Goal: Check status: Check status

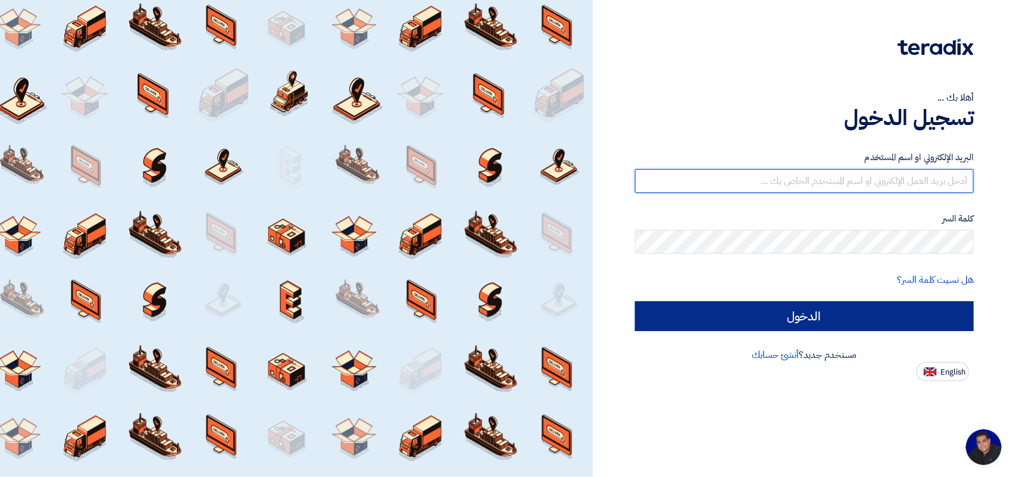
type input "[EMAIL_ADDRESS][DOMAIN_NAME]"
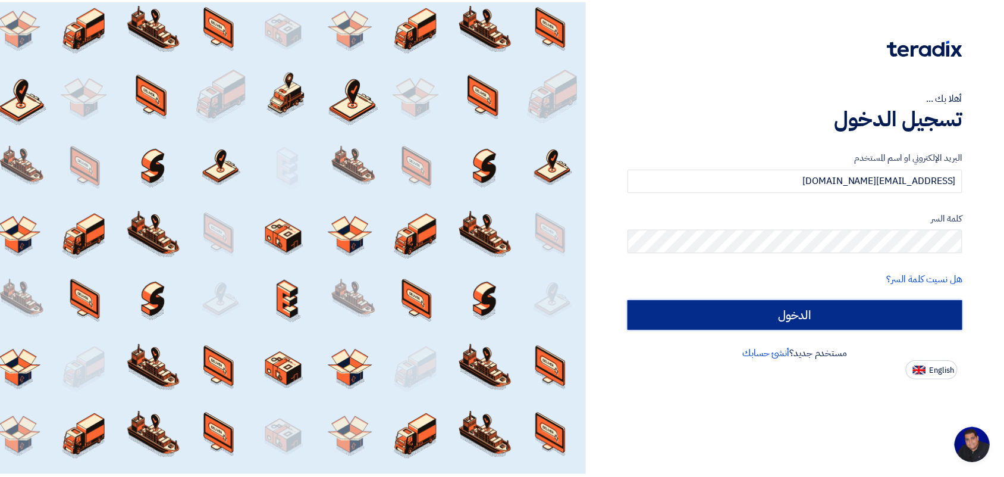
scroll to position [4, 0]
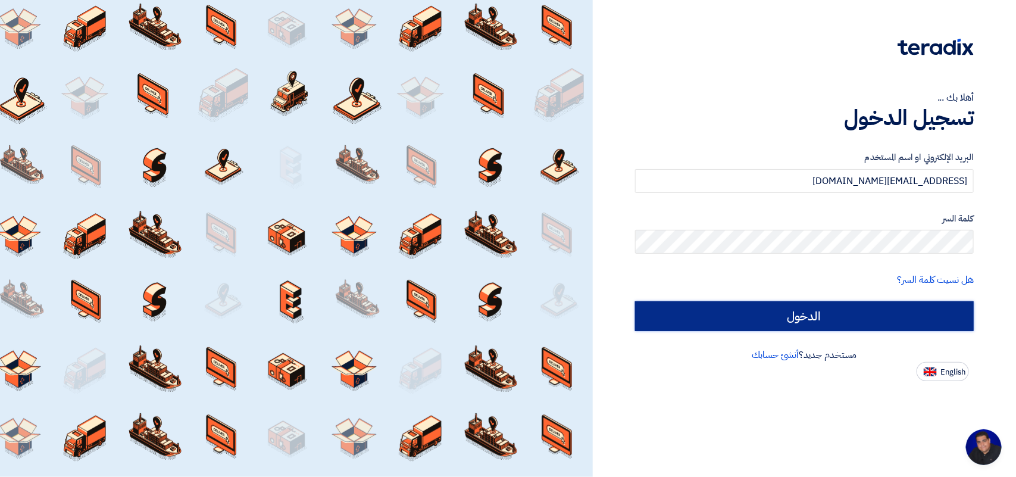
click at [731, 322] on input "الدخول" at bounding box center [804, 316] width 339 height 30
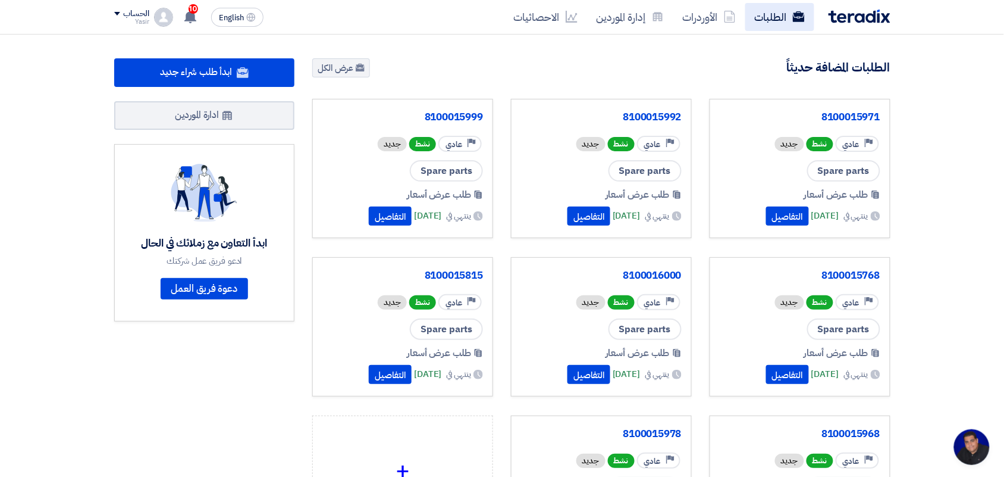
click at [778, 9] on link "الطلبات" at bounding box center [780, 17] width 69 height 28
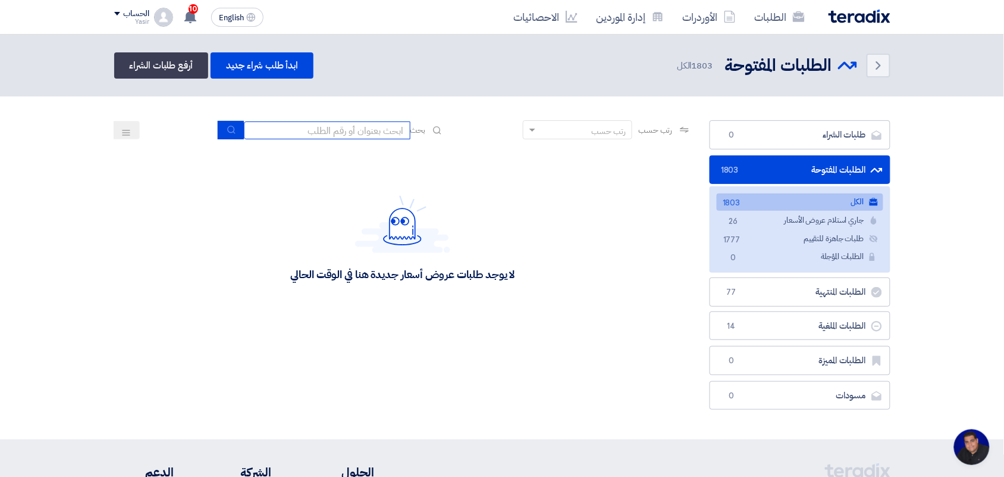
click at [389, 121] on input at bounding box center [327, 130] width 167 height 18
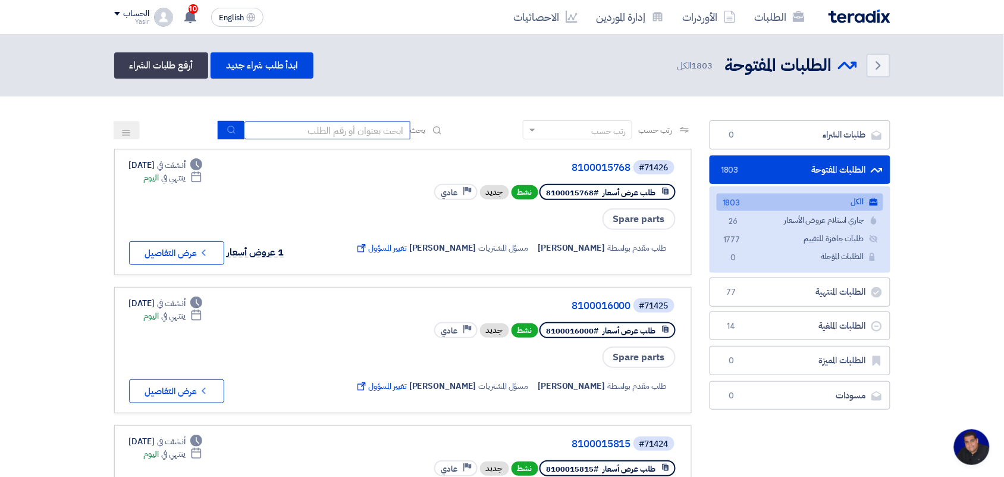
type input "8100015796"
click at [238, 128] on button "submit" at bounding box center [231, 130] width 26 height 18
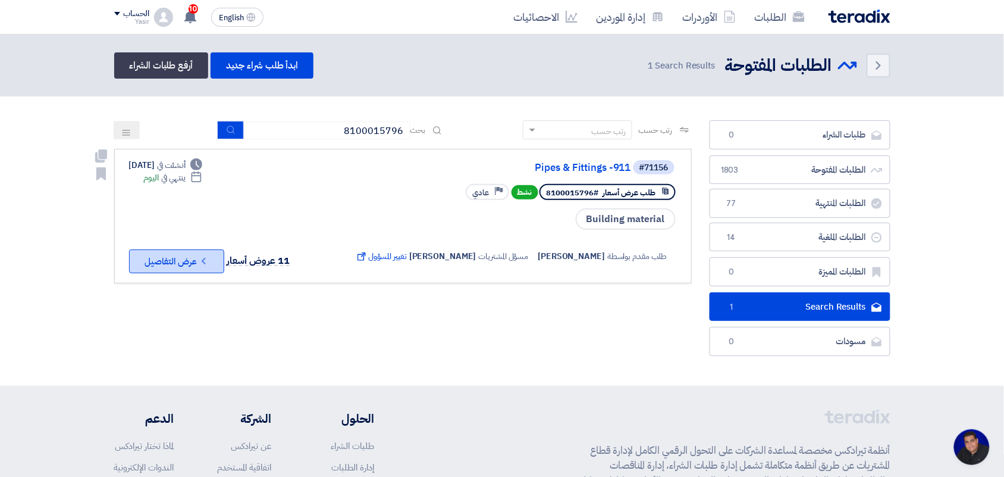
click at [205, 255] on icon "Check details" at bounding box center [203, 260] width 11 height 11
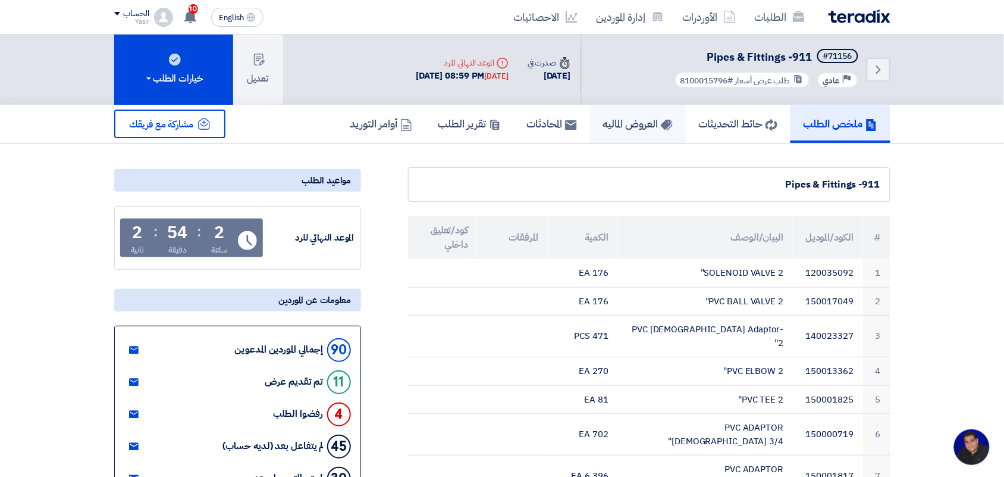
click at [647, 124] on h5 "العروض الماليه" at bounding box center [638, 124] width 70 height 14
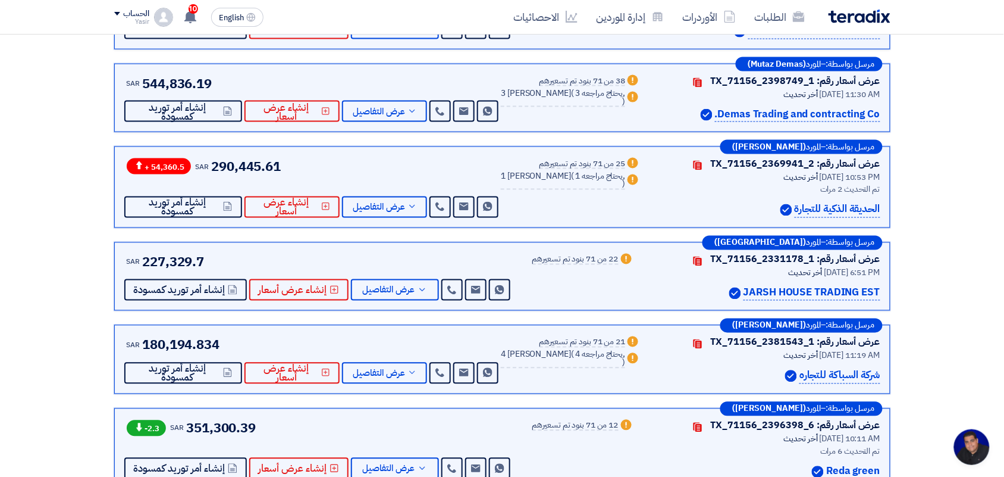
scroll to position [479, 0]
